Goal: Navigation & Orientation: Understand site structure

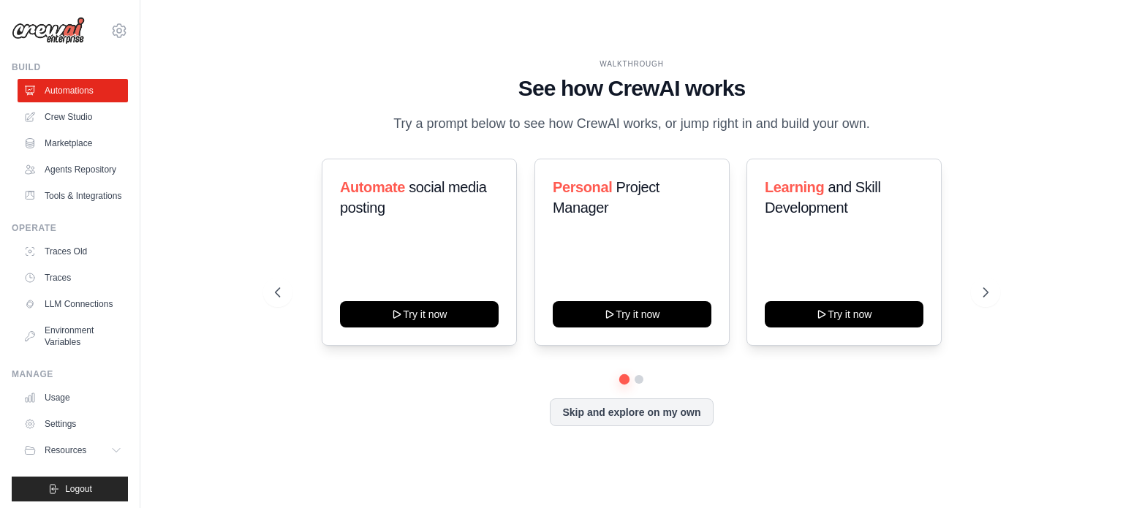
click at [198, 183] on div "WALKTHROUGH See how [PERSON_NAME] works Try a prompt below to see how [PERSON_N…" at bounding box center [631, 254] width 935 height 479
click at [77, 115] on link "Crew Studio" at bounding box center [74, 116] width 110 height 23
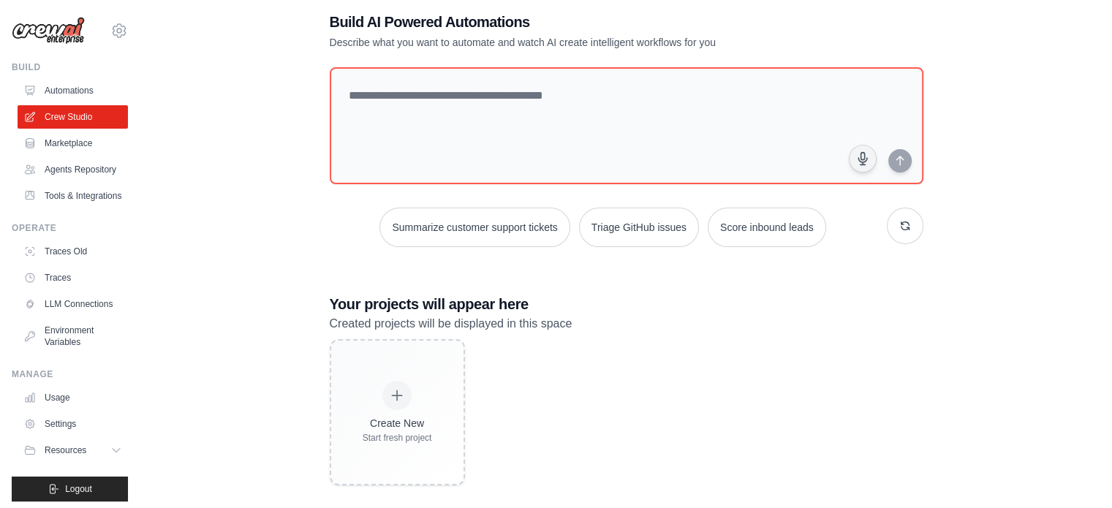
scroll to position [41, 0]
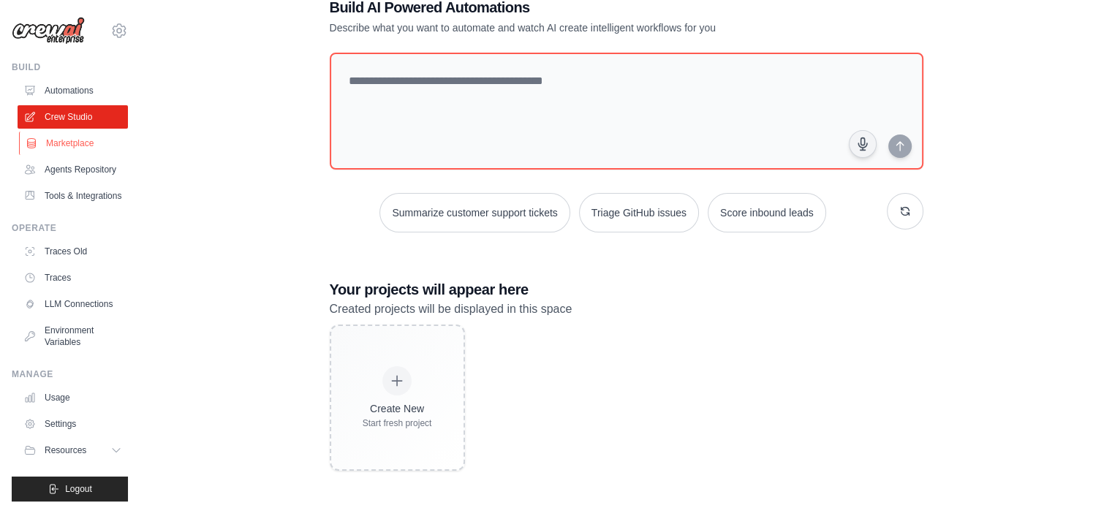
click at [72, 132] on link "Marketplace" at bounding box center [74, 143] width 110 height 23
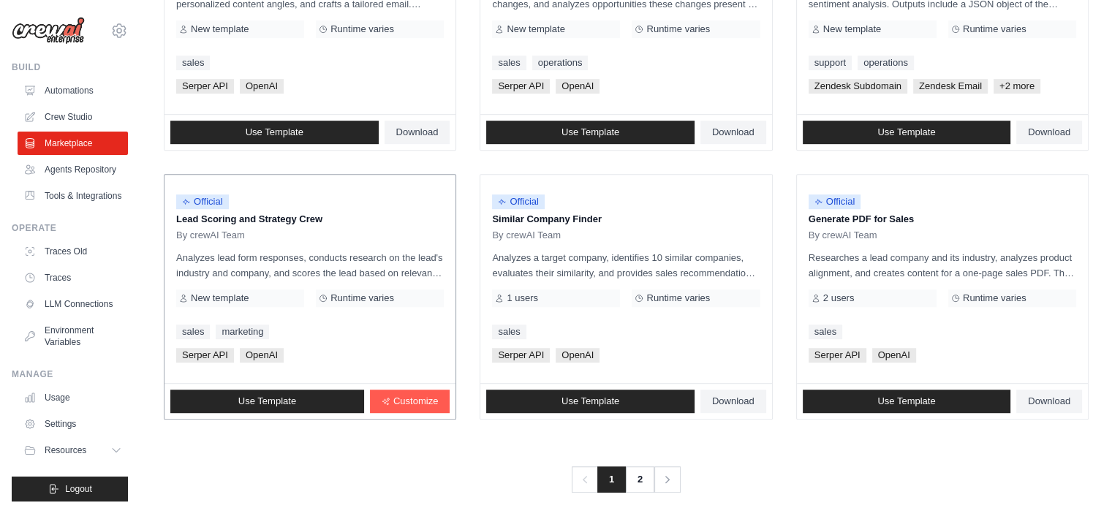
scroll to position [844, 0]
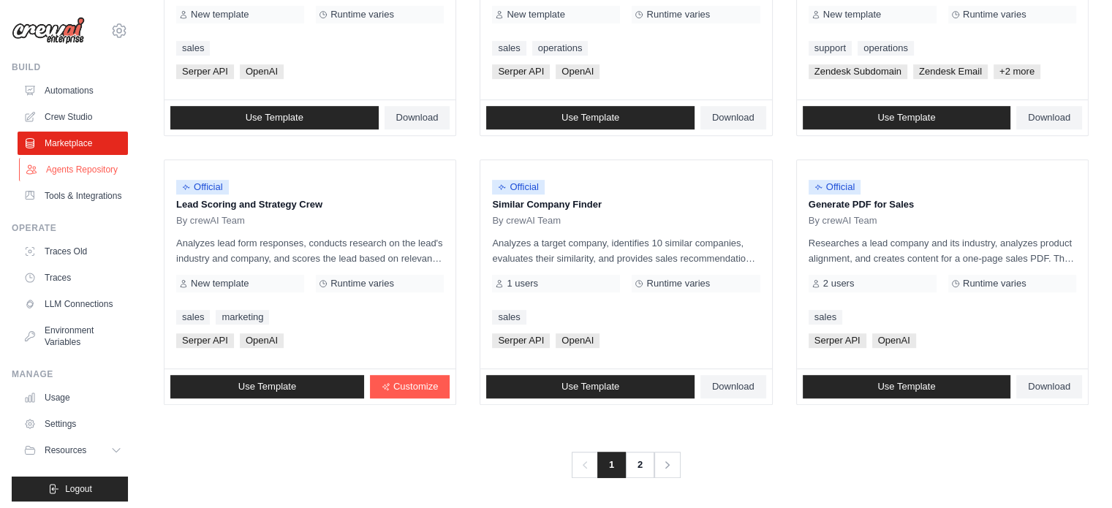
click at [64, 162] on link "Agents Repository" at bounding box center [74, 169] width 110 height 23
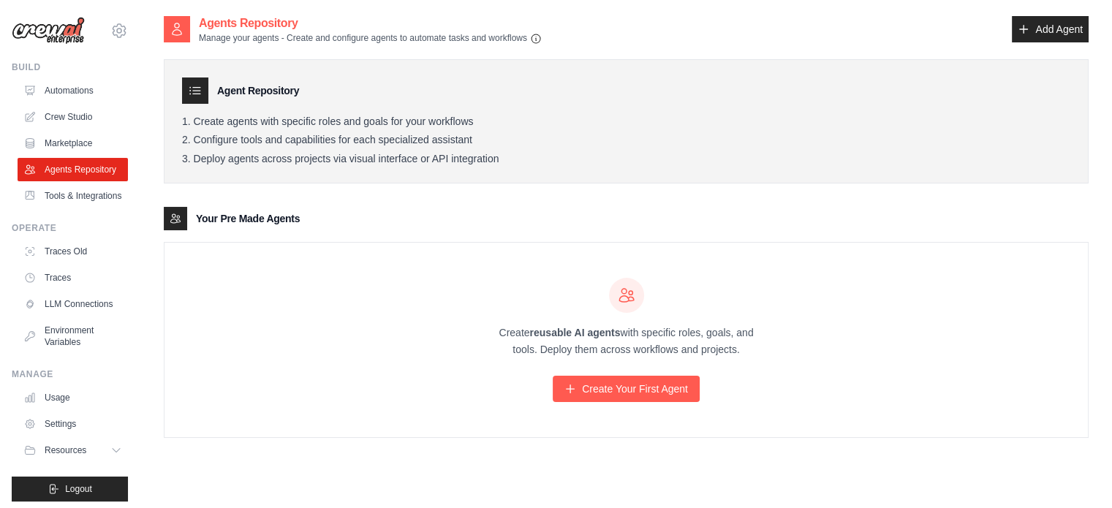
click at [248, 284] on div "Create reusable AI agents with specific roles, goals, and tools. Deploy them ac…" at bounding box center [625, 340] width 923 height 194
click at [58, 208] on link "Tools & Integrations" at bounding box center [74, 195] width 110 height 23
